Goal: Transaction & Acquisition: Purchase product/service

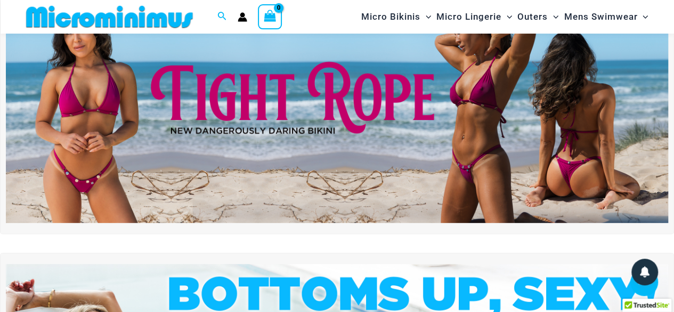
scroll to position [19, 0]
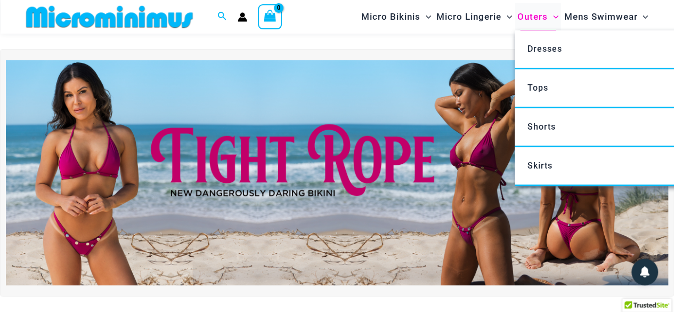
click at [521, 18] on span "Outers" at bounding box center [533, 16] width 30 height 27
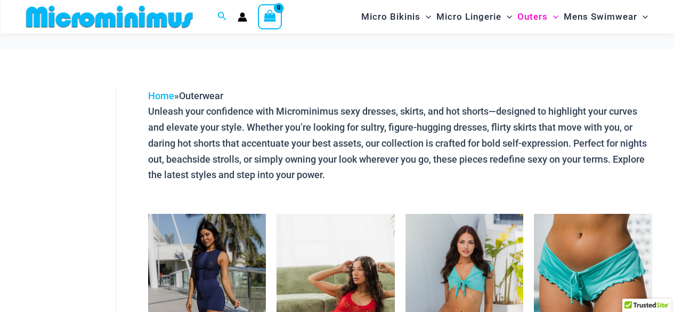
scroll to position [85, 0]
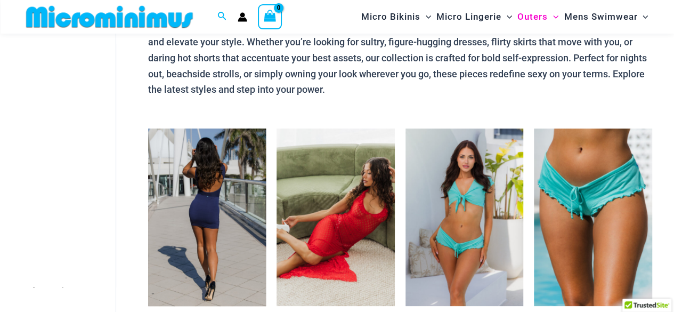
click at [220, 227] on img at bounding box center [207, 216] width 118 height 177
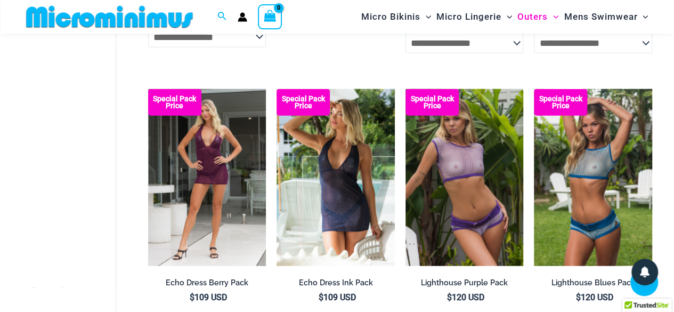
scroll to position [1267, 0]
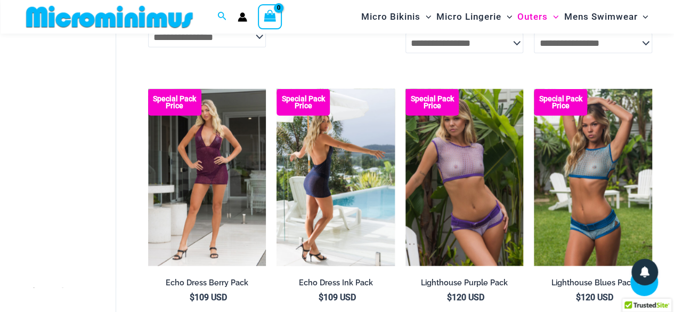
click at [323, 187] on img at bounding box center [336, 177] width 118 height 177
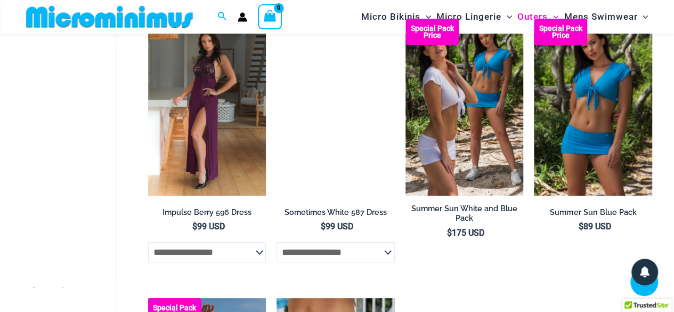
scroll to position [1849, 0]
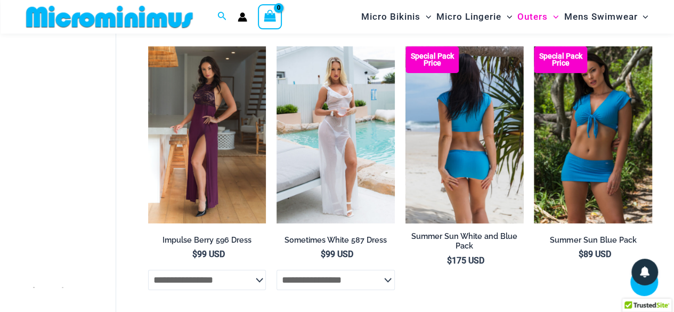
click at [483, 179] on img at bounding box center [465, 134] width 118 height 177
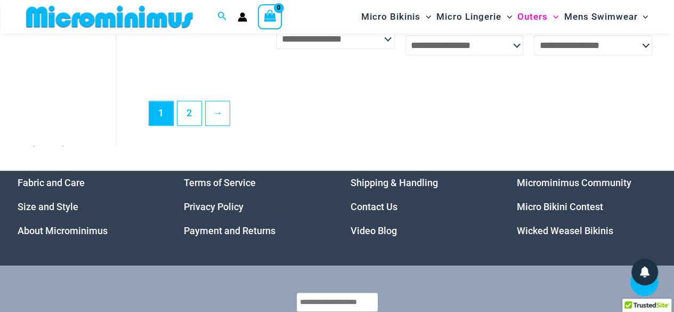
scroll to position [2370, 0]
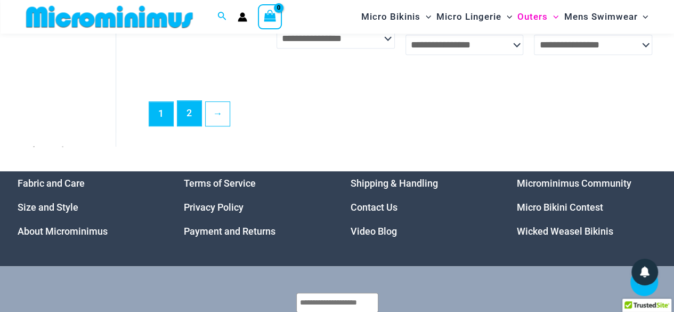
click at [194, 112] on link "2" at bounding box center [189, 113] width 24 height 25
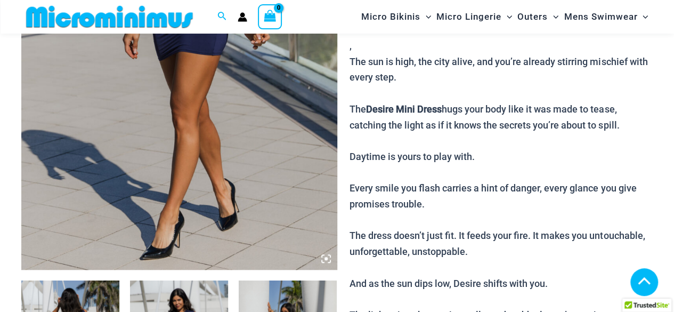
scroll to position [98, 0]
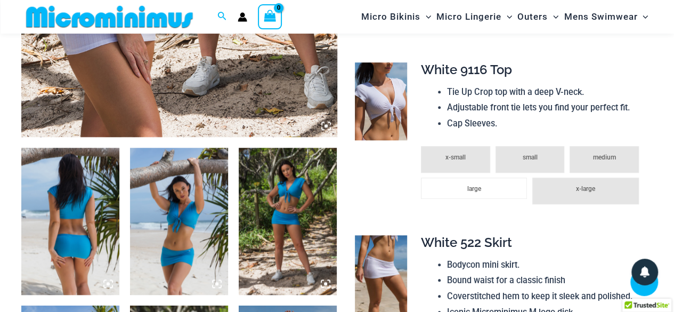
scroll to position [432, 0]
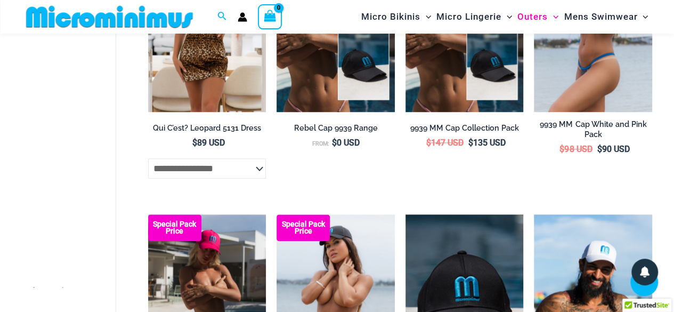
scroll to position [676, 0]
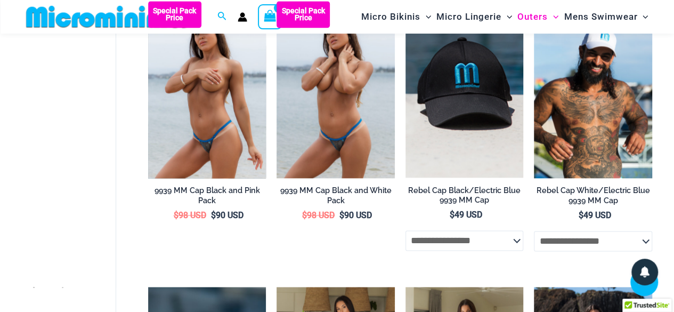
click at [220, 134] on img at bounding box center [207, 89] width 118 height 177
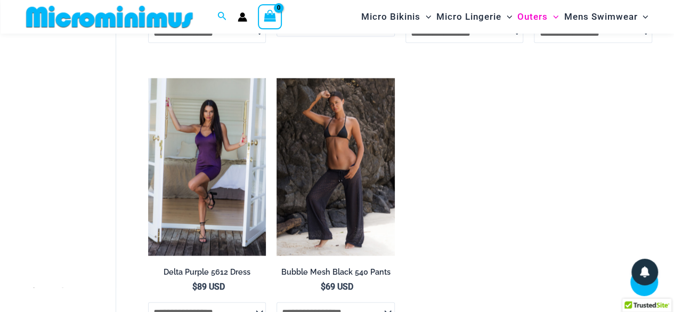
scroll to position [1174, 0]
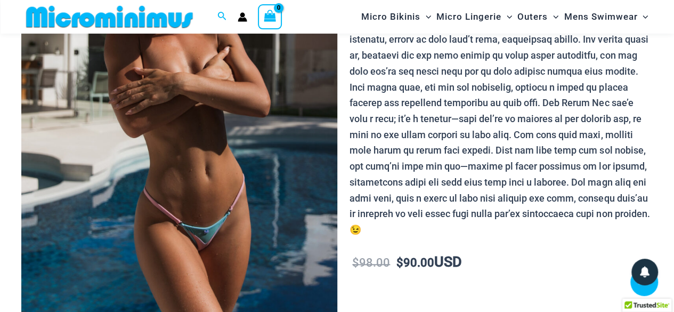
scroll to position [136, 0]
